Goal: Register for event/course

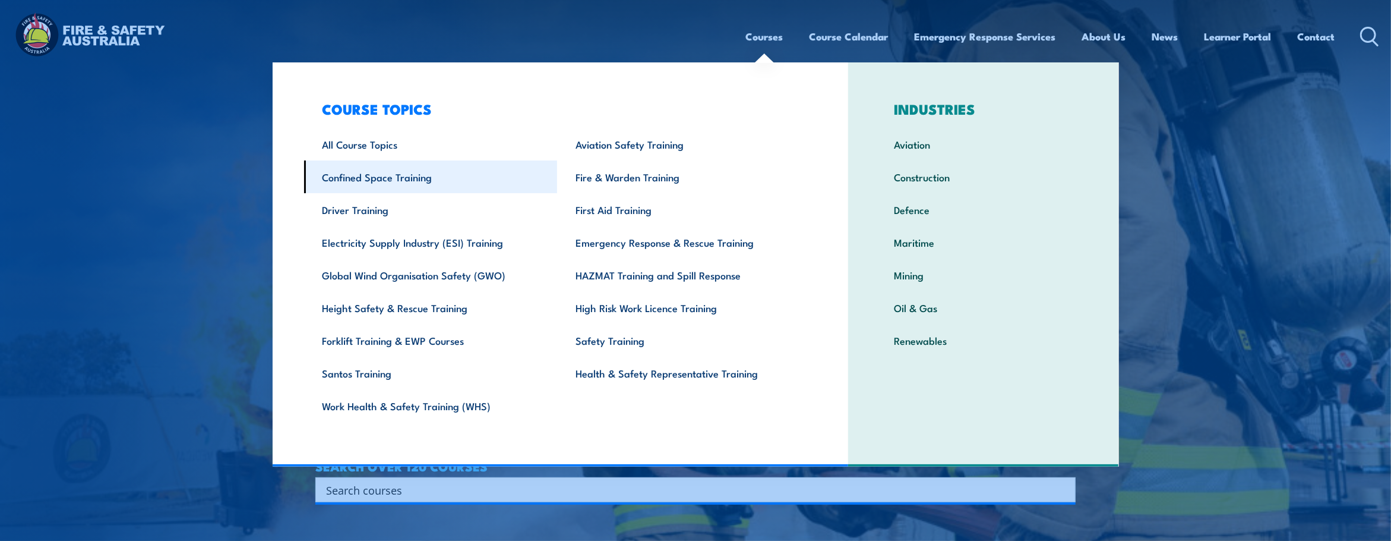
click at [404, 178] on link "Confined Space Training" at bounding box center [431, 176] width 254 height 33
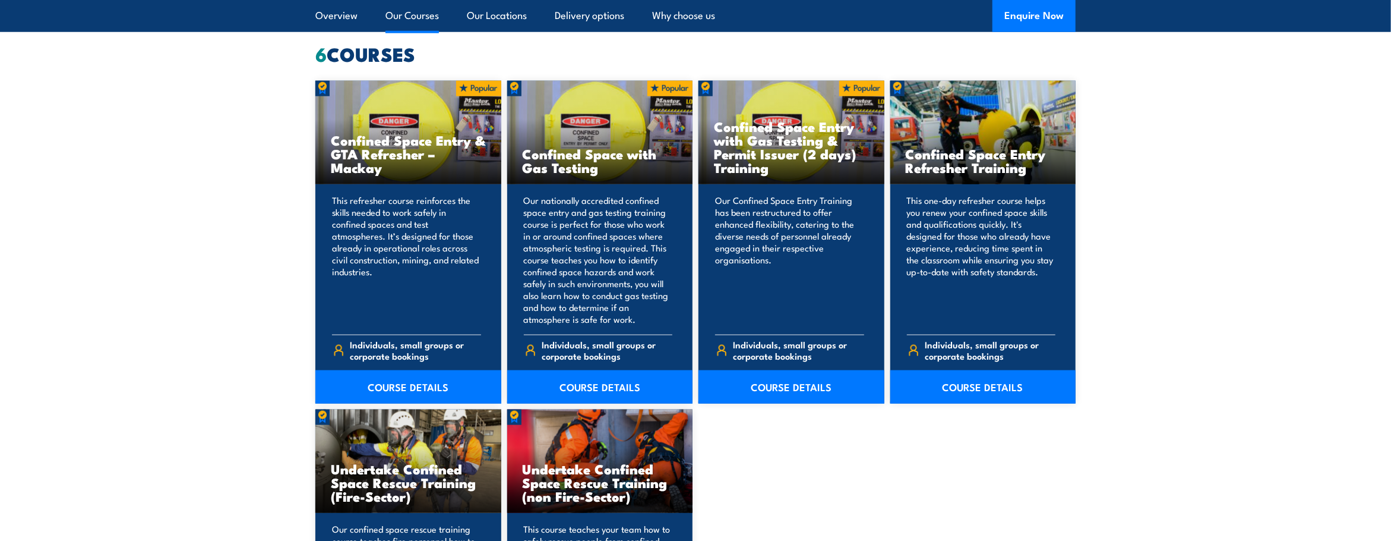
scroll to position [950, 0]
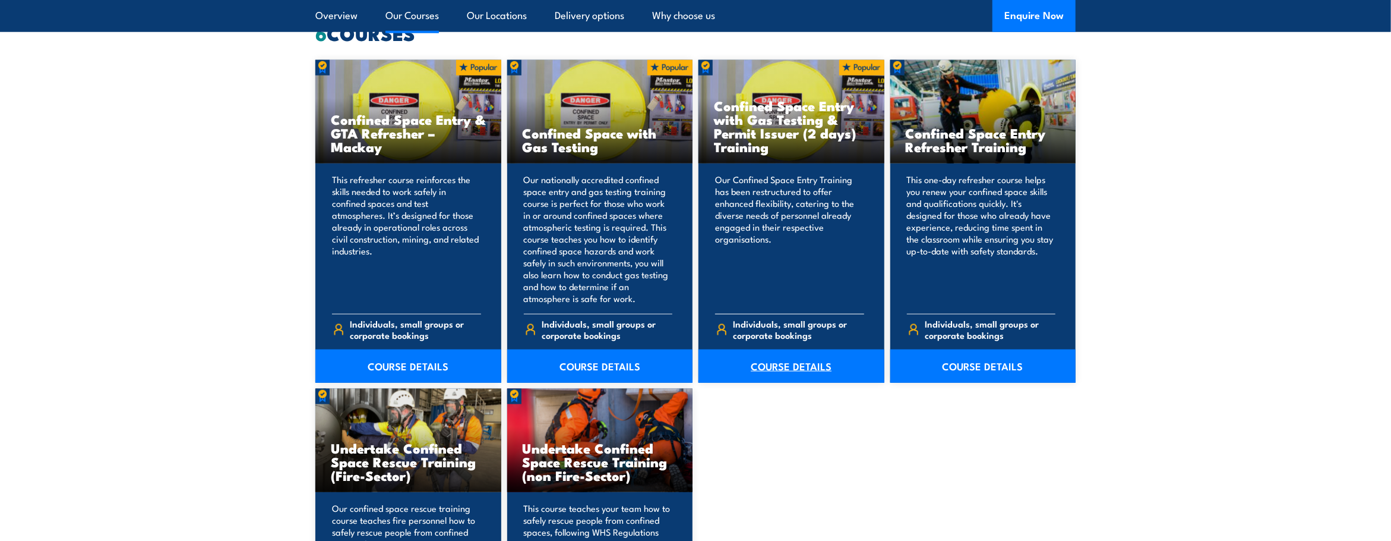
click at [772, 363] on link "COURSE DETAILS" at bounding box center [792, 365] width 186 height 33
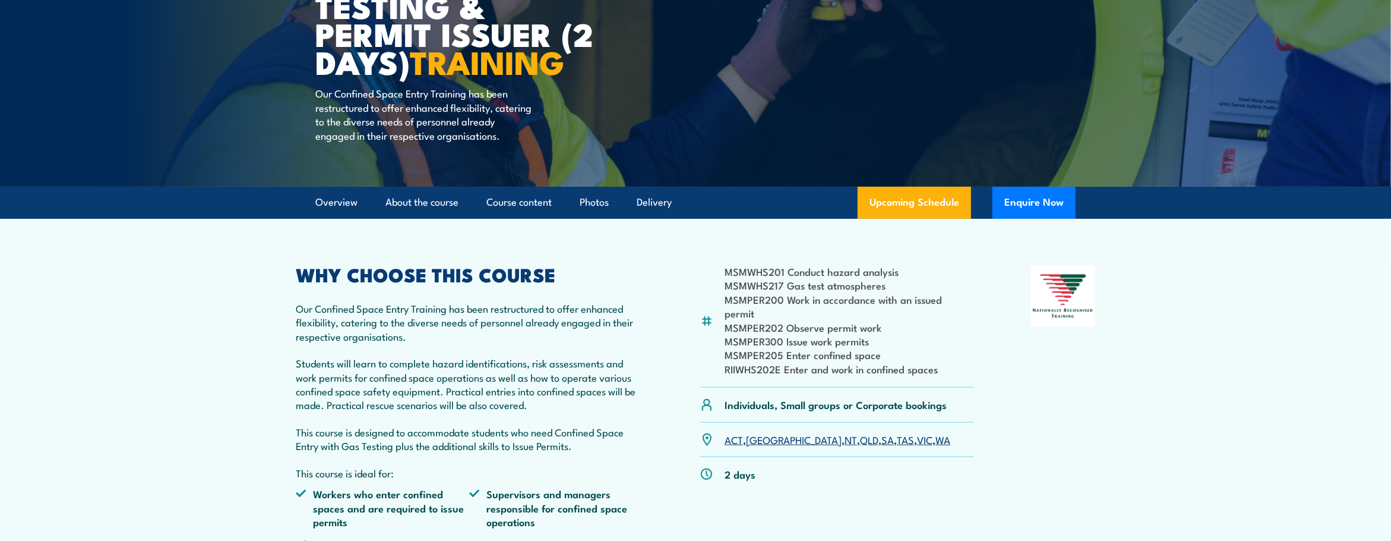
scroll to position [238, 0]
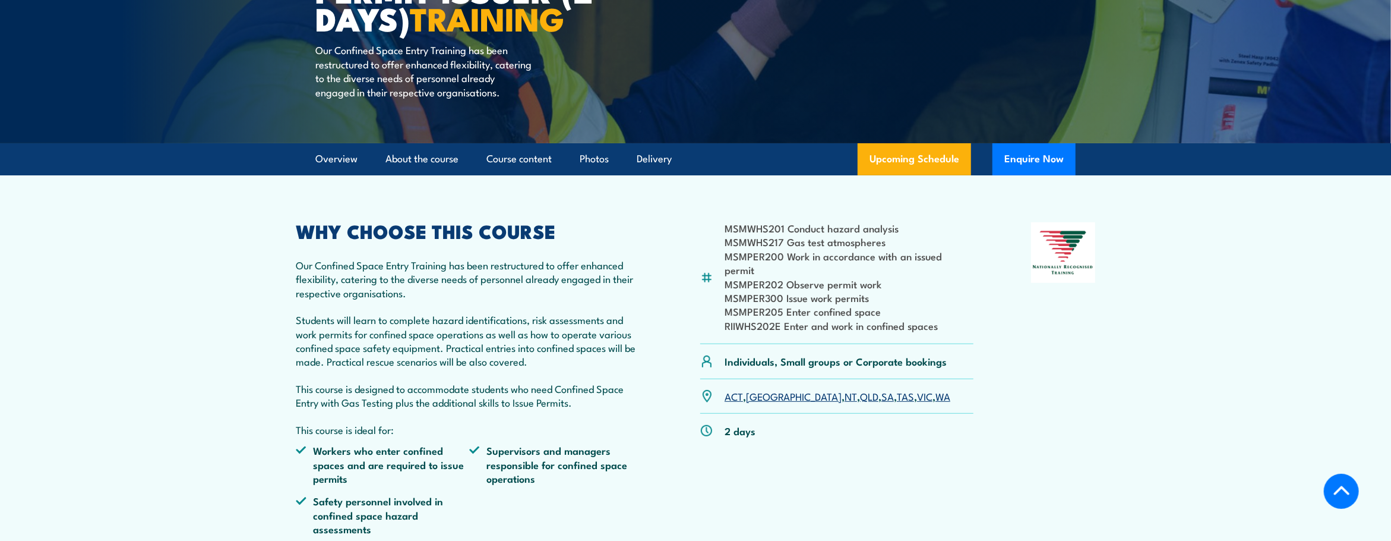
click at [882, 397] on link "SA" at bounding box center [888, 395] width 12 height 14
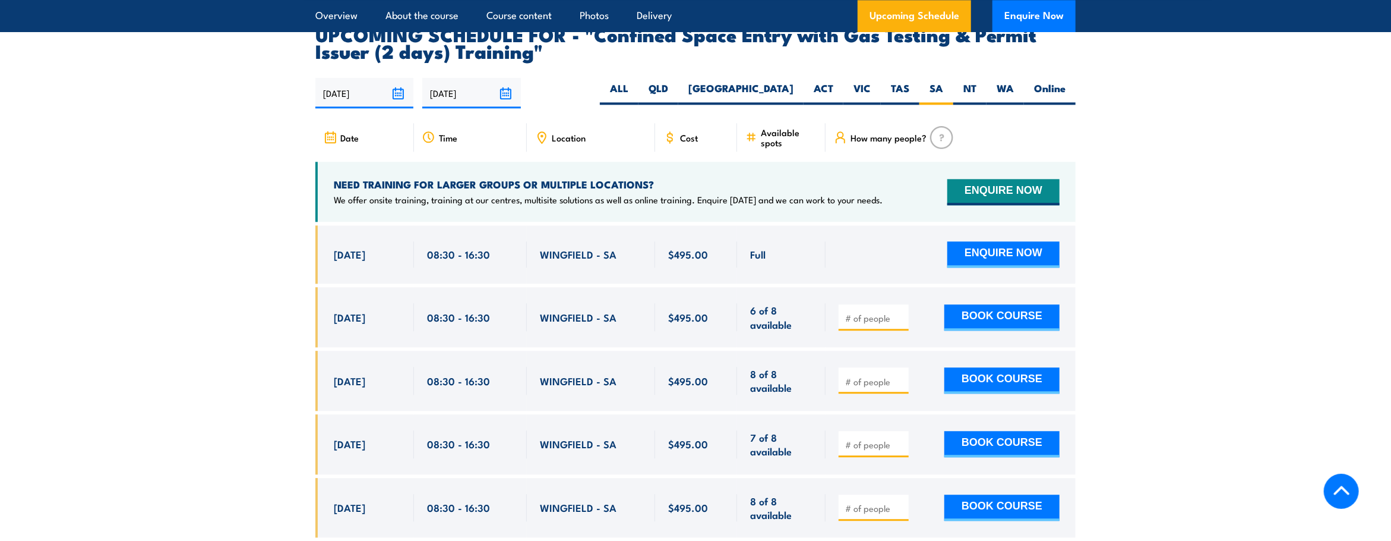
scroll to position [2185, 0]
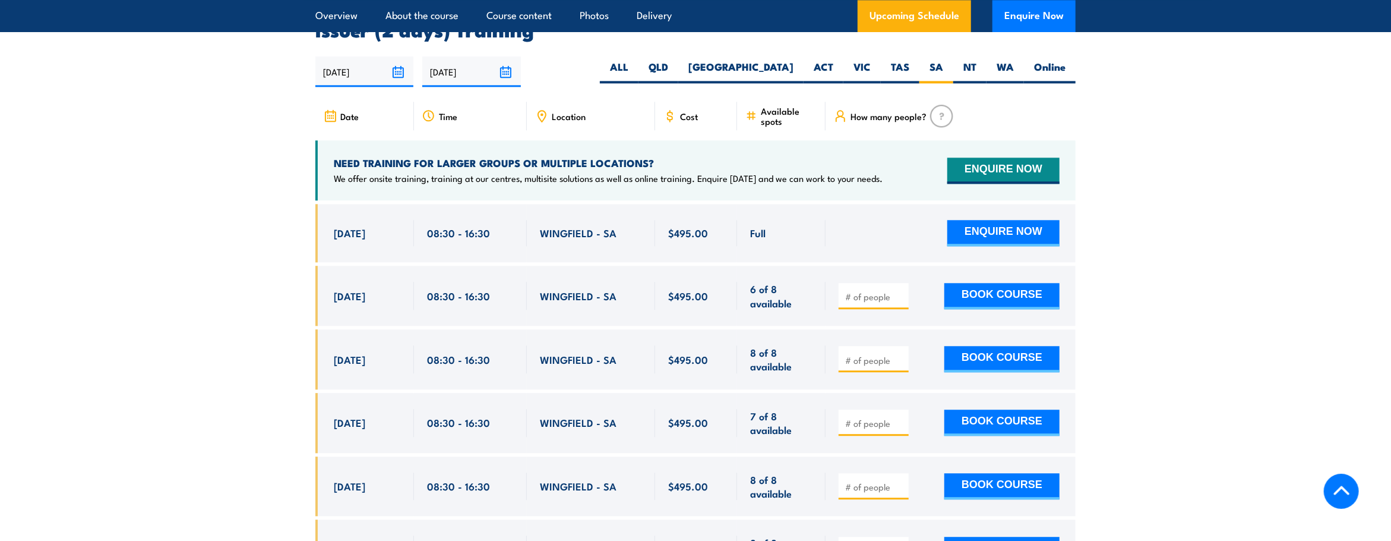
click at [1304, 305] on section "UPCOMING SCHEDULE FOR - "Confined Space Entry with Gas Testing & Permit Issuer …" at bounding box center [695, 332] width 1391 height 656
